Goal: Task Accomplishment & Management: Complete application form

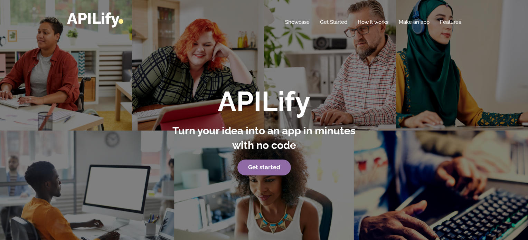
click at [278, 171] on link "Get started" at bounding box center [264, 168] width 54 height 16
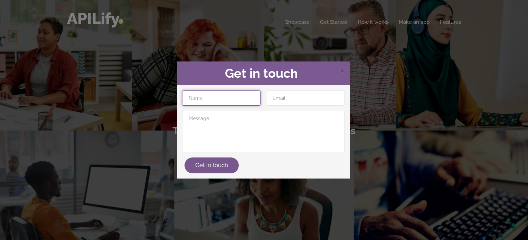
click at [237, 98] on input "text" at bounding box center [221, 97] width 78 height 15
type input "Milindu Yasaruwan"
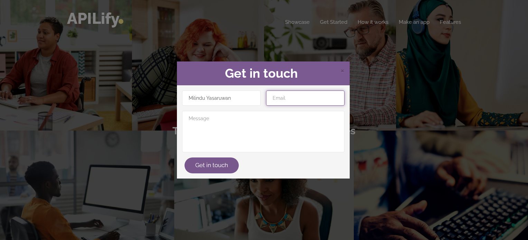
type input "yasaruwanm@gmail.com"
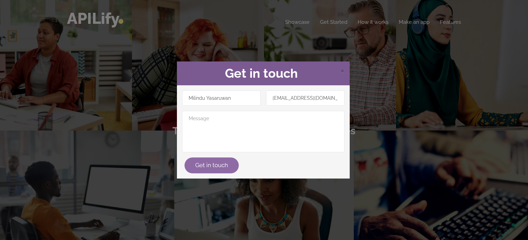
click at [203, 169] on button "Get in touch" at bounding box center [211, 165] width 54 height 16
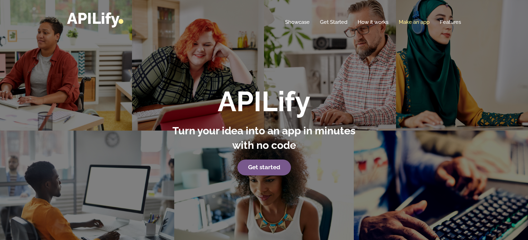
click at [416, 20] on link "Make an app" at bounding box center [413, 22] width 31 height 7
click at [413, 21] on link "Make an app" at bounding box center [413, 22] width 31 height 7
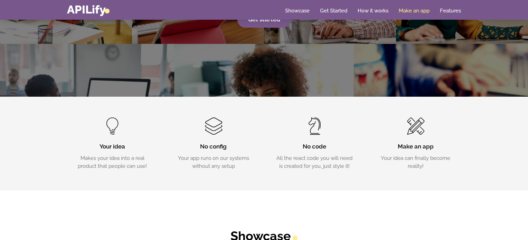
scroll to position [148, 0]
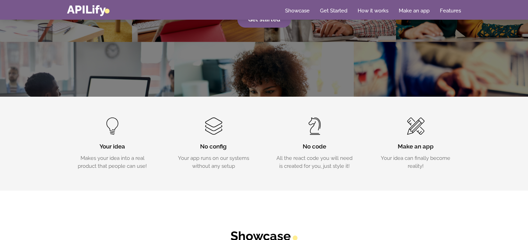
click at [423, 132] on span at bounding box center [415, 125] width 17 height 17
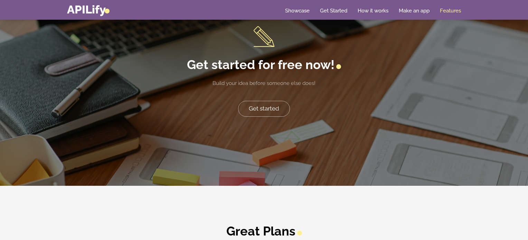
scroll to position [1431, 0]
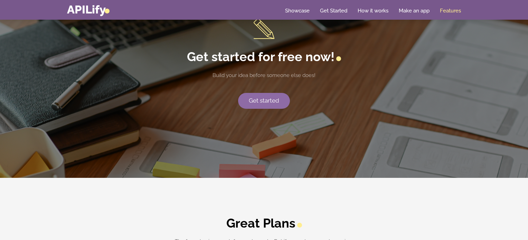
click at [267, 100] on link "Get started" at bounding box center [264, 101] width 52 height 16
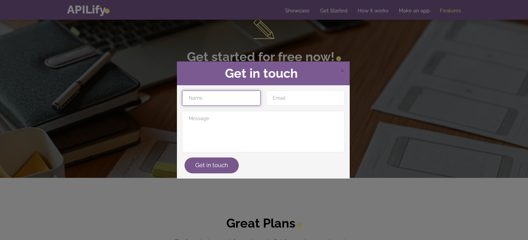
click at [237, 101] on input "text" at bounding box center [221, 97] width 78 height 15
type input "Milindu Yasaruwan"
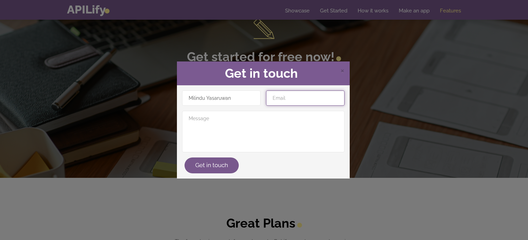
type input "yasaruwanm@gmail.com"
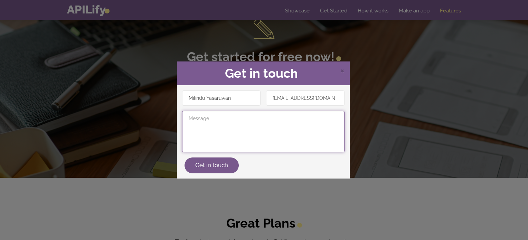
click at [239, 121] on textarea at bounding box center [263, 131] width 162 height 41
type textarea "000"
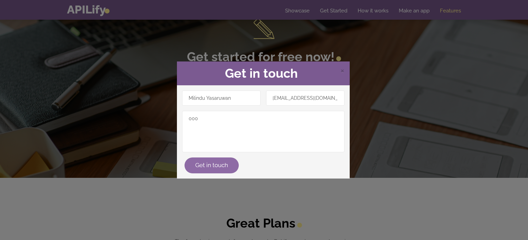
click at [201, 168] on button "Get in touch" at bounding box center [211, 165] width 54 height 16
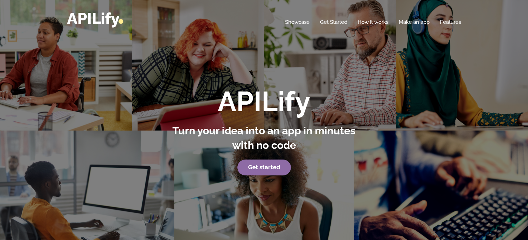
click at [261, 175] on p "Get started" at bounding box center [264, 168] width 192 height 16
click at [262, 169] on strong "Get started" at bounding box center [264, 167] width 32 height 7
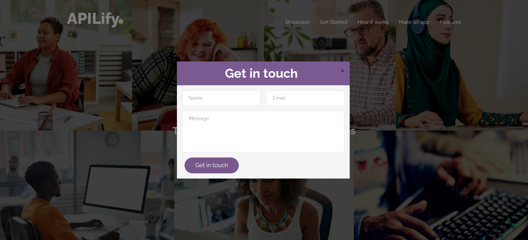
click at [340, 73] on span "×" at bounding box center [342, 70] width 4 height 10
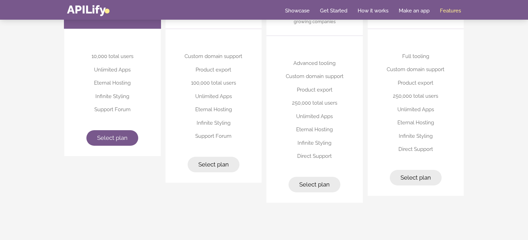
scroll to position [1783, 0]
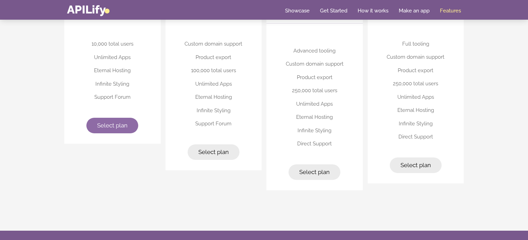
click at [94, 125] on link "Select plan" at bounding box center [112, 126] width 52 height 16
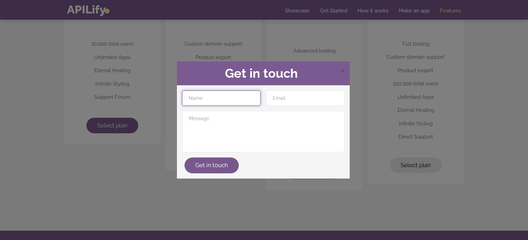
click at [242, 95] on input "text" at bounding box center [221, 97] width 78 height 15
type input "Milindu Yasaruwan"
type input "yasaruwanm@gmail.com"
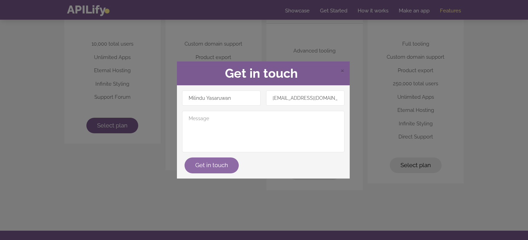
click at [218, 162] on button "Get in touch" at bounding box center [211, 165] width 54 height 16
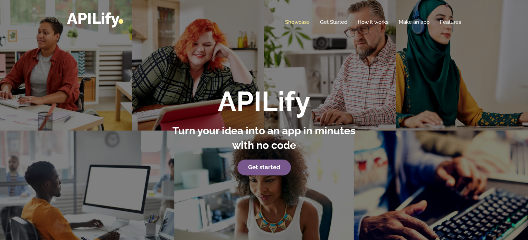
click at [300, 19] on link "Showcase" at bounding box center [297, 22] width 25 height 7
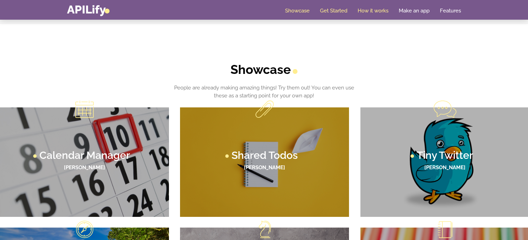
scroll to position [319, 0]
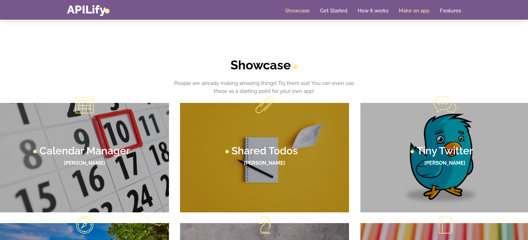
click at [413, 9] on link "Make an app" at bounding box center [413, 10] width 31 height 7
drag, startPoint x: 413, startPoint y: 9, endPoint x: 386, endPoint y: 32, distance: 34.8
click at [386, 32] on div "Showcase People are already making amazing things! Try them out! You can even u…" at bounding box center [264, 177] width 528 height 314
click at [406, 10] on link "Make an app" at bounding box center [413, 10] width 31 height 7
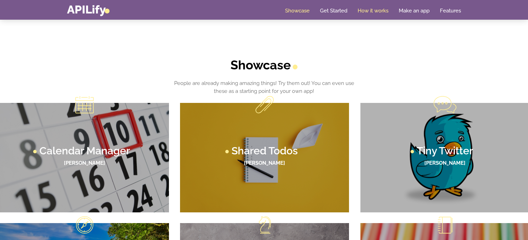
click at [378, 12] on link "How it works" at bounding box center [372, 10] width 31 height 7
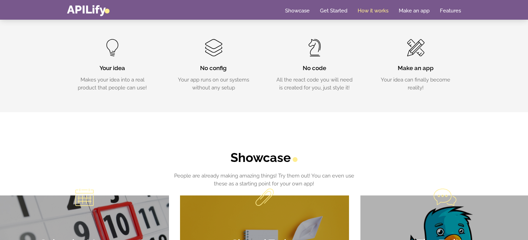
scroll to position [225, 0]
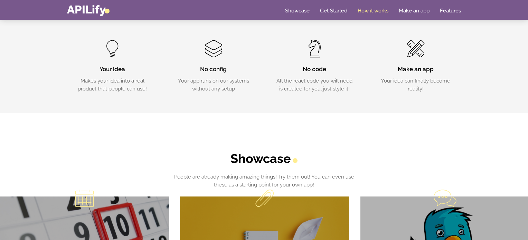
click at [282, 71] on h3 "No code" at bounding box center [314, 69] width 80 height 8
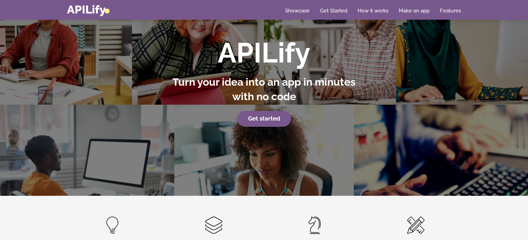
scroll to position [57, 0]
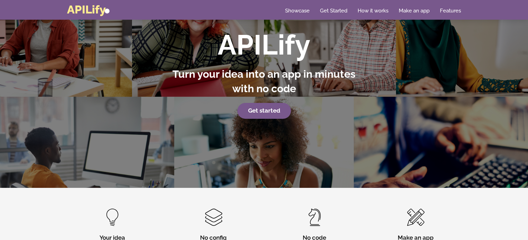
click at [69, 9] on link "APILify" at bounding box center [88, 9] width 42 height 13
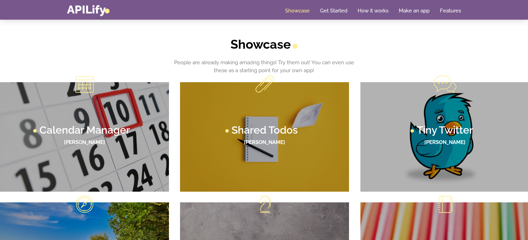
scroll to position [340, 0]
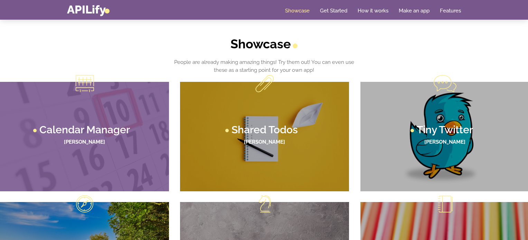
click at [108, 143] on h4 "[PERSON_NAME]" at bounding box center [84, 142] width 155 height 6
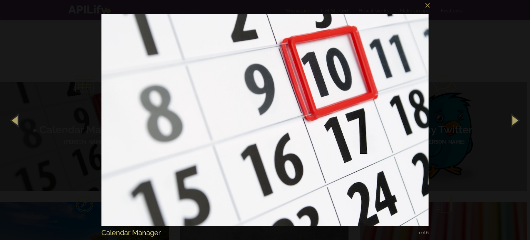
click at [335, 74] on img at bounding box center [266, 120] width 328 height 240
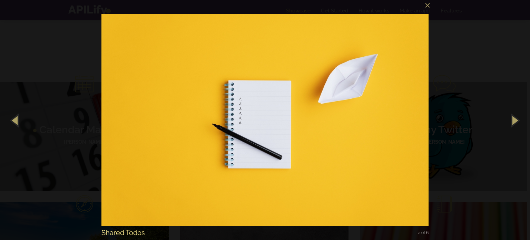
click at [382, 78] on img at bounding box center [266, 120] width 328 height 240
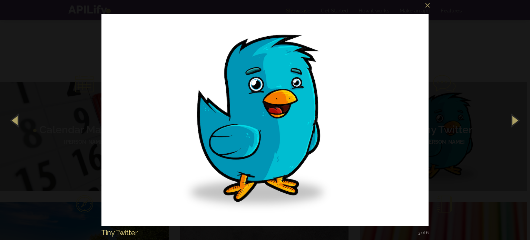
click at [382, 78] on img at bounding box center [266, 120] width 328 height 240
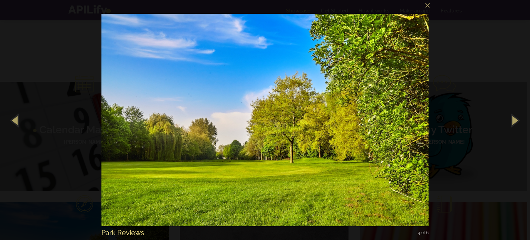
click at [382, 78] on img at bounding box center [266, 120] width 328 height 240
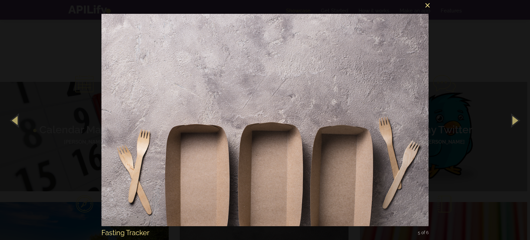
click at [427, 5] on button "×" at bounding box center [268, 4] width 328 height 15
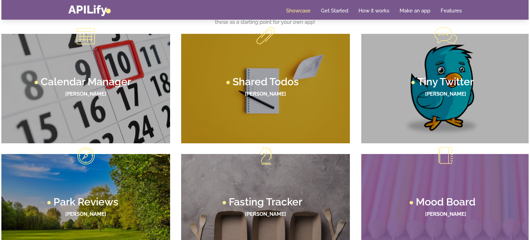
scroll to position [385, 0]
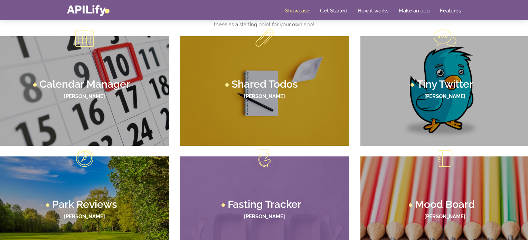
click at [266, 161] on span at bounding box center [264, 158] width 12 height 17
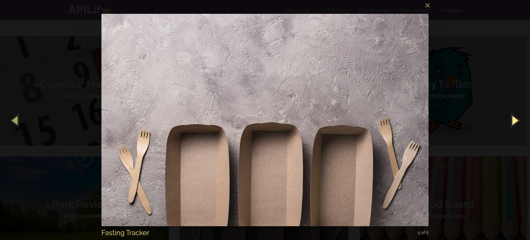
click at [515, 120] on button "button" at bounding box center [514, 120] width 31 height 38
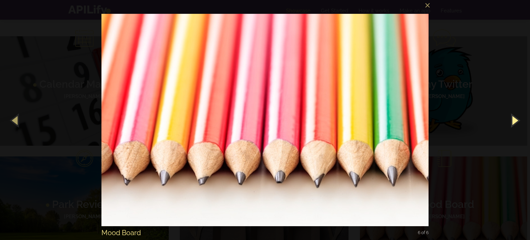
click at [515, 120] on button "button" at bounding box center [514, 120] width 31 height 38
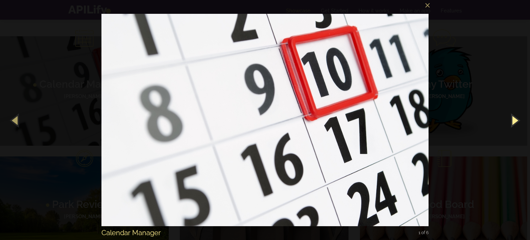
click at [515, 120] on button "button" at bounding box center [514, 120] width 31 height 38
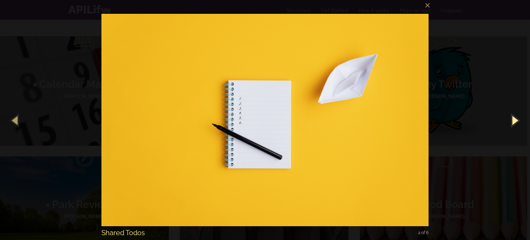
click at [515, 120] on button "button" at bounding box center [514, 120] width 31 height 38
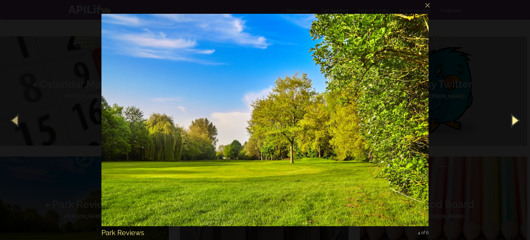
click at [515, 120] on button "button" at bounding box center [514, 120] width 31 height 38
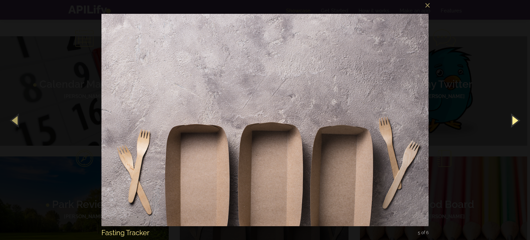
click at [515, 120] on button "button" at bounding box center [514, 120] width 31 height 38
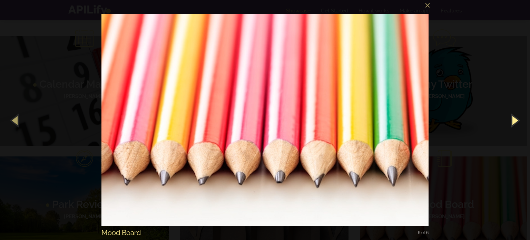
click at [515, 120] on button "button" at bounding box center [514, 120] width 31 height 38
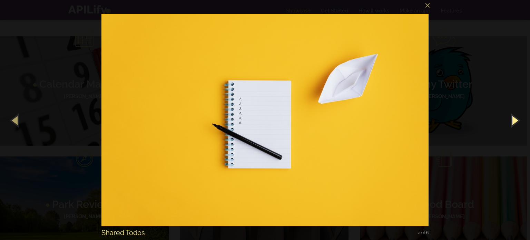
click at [515, 120] on button "button" at bounding box center [514, 120] width 31 height 38
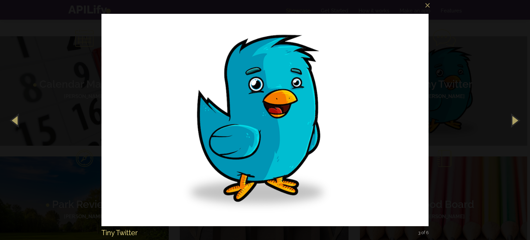
click at [472, 56] on div "× Tiny Twitter 3 of 6 Loading image #%curr%..." at bounding box center [265, 120] width 530 height 240
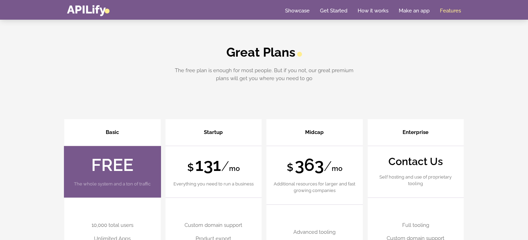
scroll to position [1602, 0]
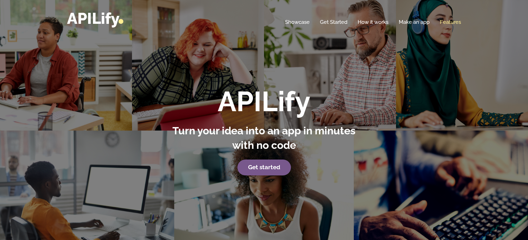
click at [450, 20] on link "Features" at bounding box center [450, 22] width 21 height 7
click at [336, 19] on link "Get Started" at bounding box center [333, 22] width 27 height 7
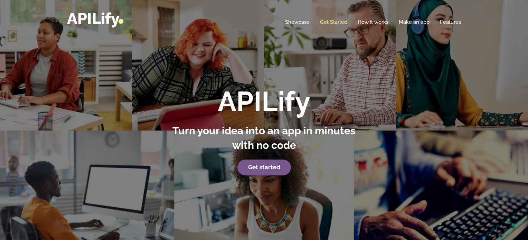
click at [336, 19] on link "Get Started" at bounding box center [333, 22] width 27 height 7
click at [359, 24] on link "How it works" at bounding box center [372, 22] width 31 height 7
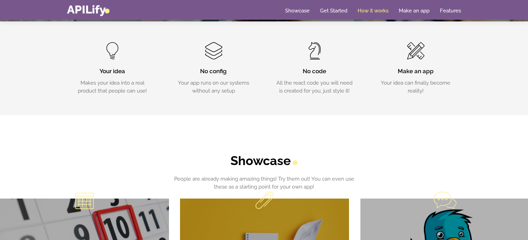
scroll to position [225, 0]
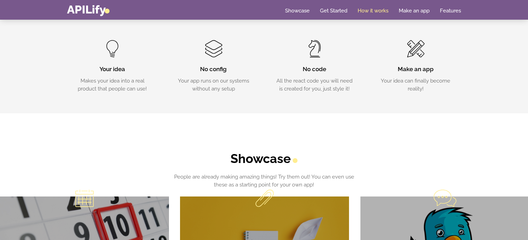
click at [312, 54] on span at bounding box center [314, 48] width 12 height 17
click at [412, 11] on link "Make an app" at bounding box center [413, 10] width 31 height 7
click at [424, 11] on link "Make an app" at bounding box center [413, 10] width 31 height 7
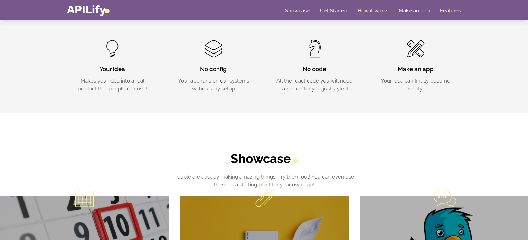
click at [456, 10] on link "Features" at bounding box center [450, 10] width 21 height 7
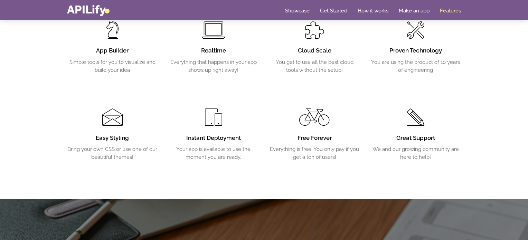
scroll to position [1182, 0]
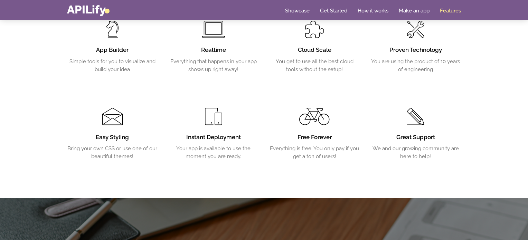
click at [110, 134] on h3 "Easy Styling" at bounding box center [112, 137] width 91 height 8
click at [417, 148] on p "We and our growing community are here to help!" at bounding box center [415, 153] width 91 height 16
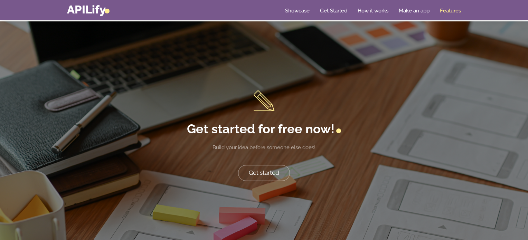
scroll to position [1359, 0]
click at [264, 170] on link "Get started" at bounding box center [264, 173] width 52 height 16
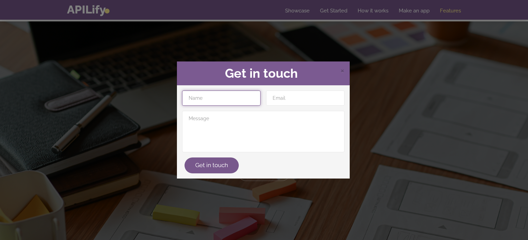
click at [232, 102] on input "text" at bounding box center [221, 97] width 78 height 15
type input "Milindu Yasaruwan"
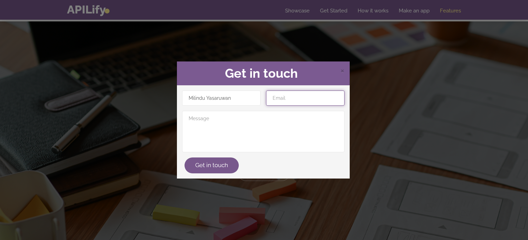
type input "[EMAIL_ADDRESS][DOMAIN_NAME]"
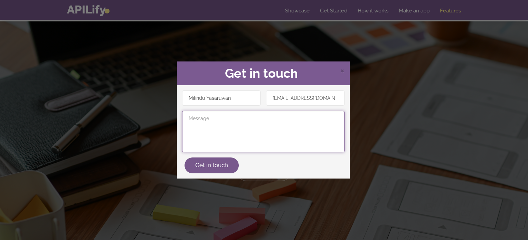
click at [232, 124] on textarea at bounding box center [263, 131] width 162 height 41
type textarea "i need a app"
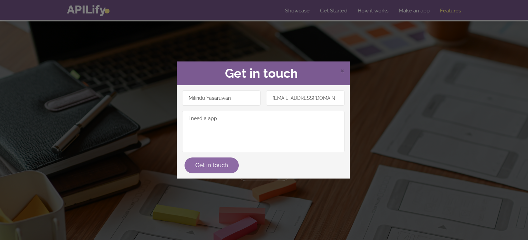
click at [220, 163] on button "Get in touch" at bounding box center [211, 165] width 54 height 16
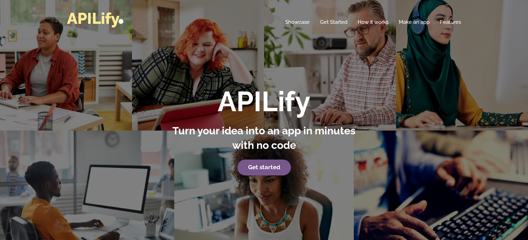
click at [105, 24] on link "APILify" at bounding box center [95, 18] width 56 height 18
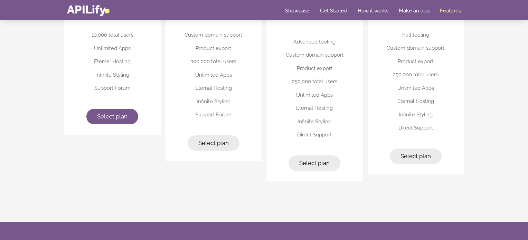
scroll to position [1793, 0]
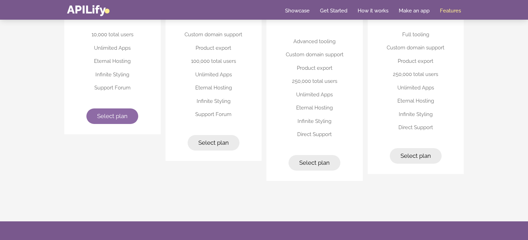
click at [124, 109] on link "Select plan" at bounding box center [112, 116] width 52 height 16
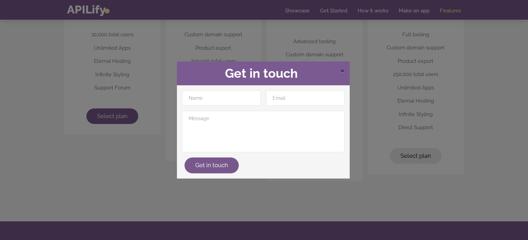
click at [341, 70] on span "×" at bounding box center [342, 70] width 4 height 10
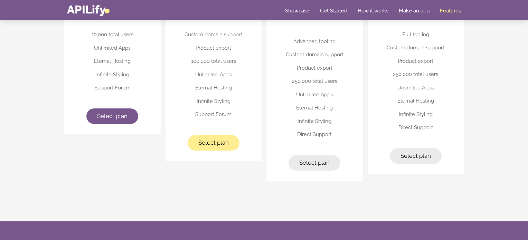
click at [218, 143] on span "Select plan" at bounding box center [213, 142] width 30 height 7
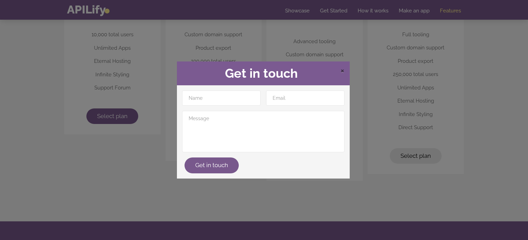
click at [341, 67] on span "×" at bounding box center [342, 70] width 4 height 10
